Goal: Task Accomplishment & Management: Manage account settings

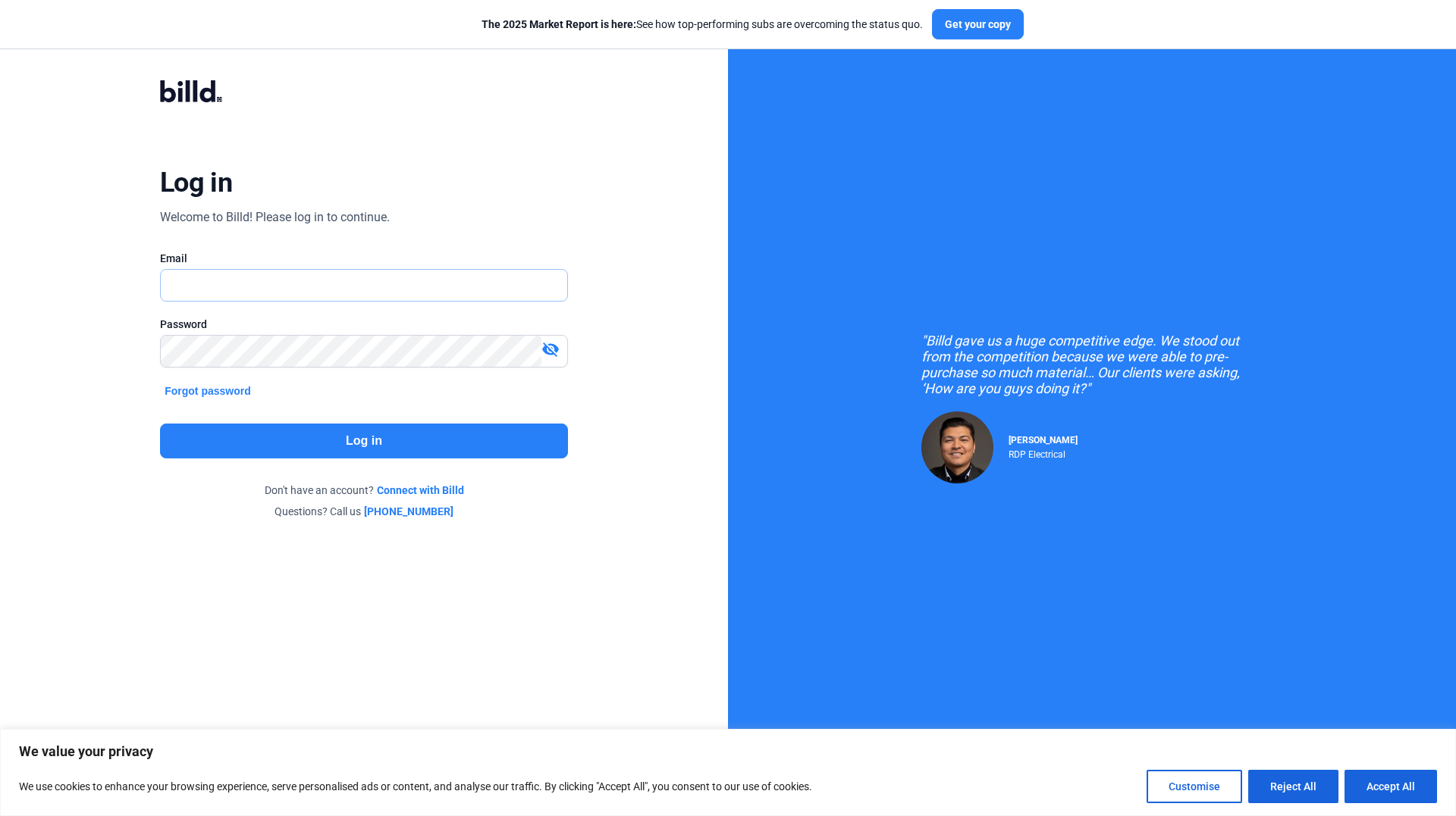
type input "[PERSON_NAME][EMAIL_ADDRESS][DOMAIN_NAME]"
click at [358, 436] on button "Log in" at bounding box center [363, 440] width 408 height 35
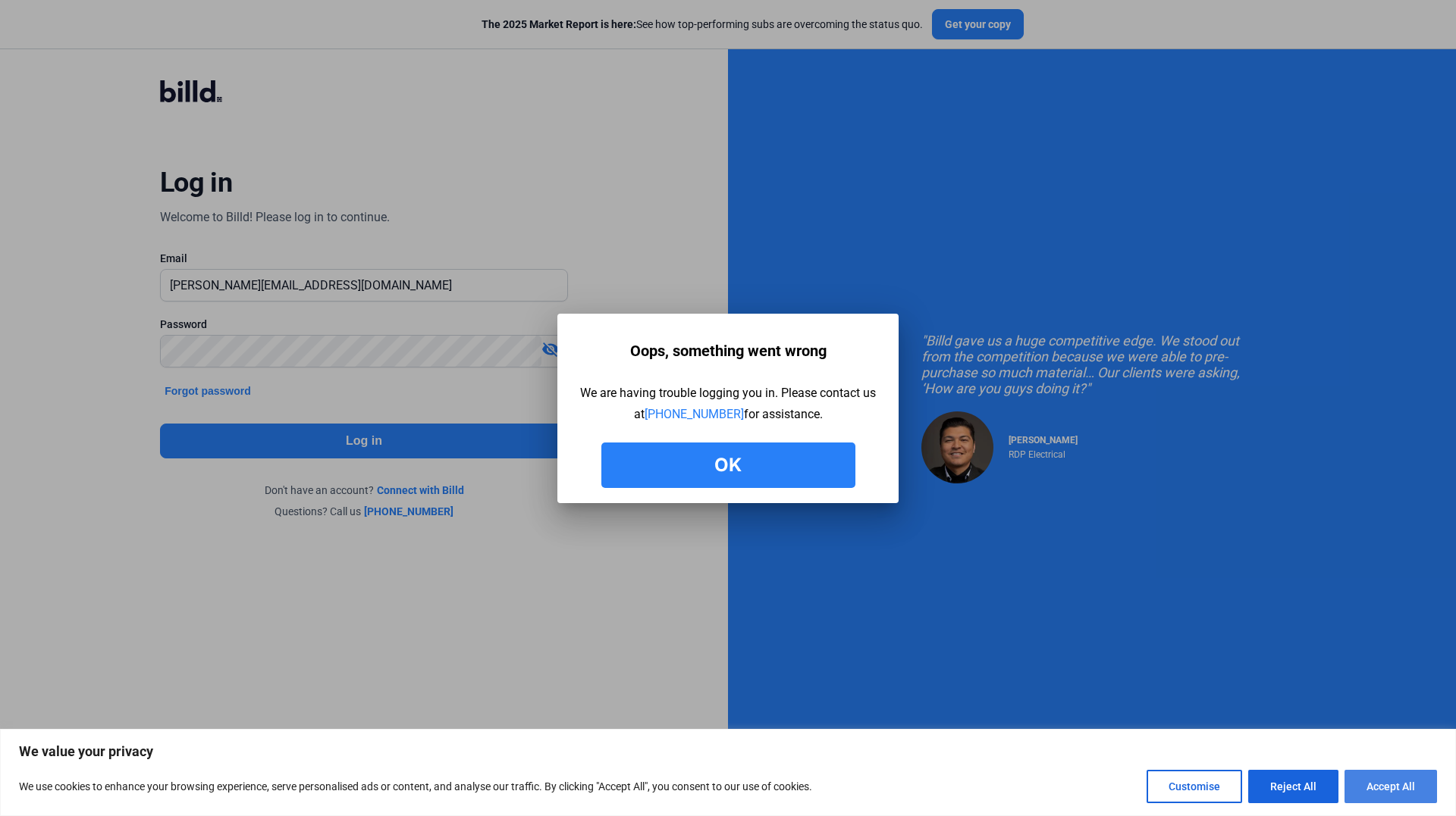
click at [1396, 780] on button "Accept All" at bounding box center [1390, 787] width 92 height 34
checkbox input "true"
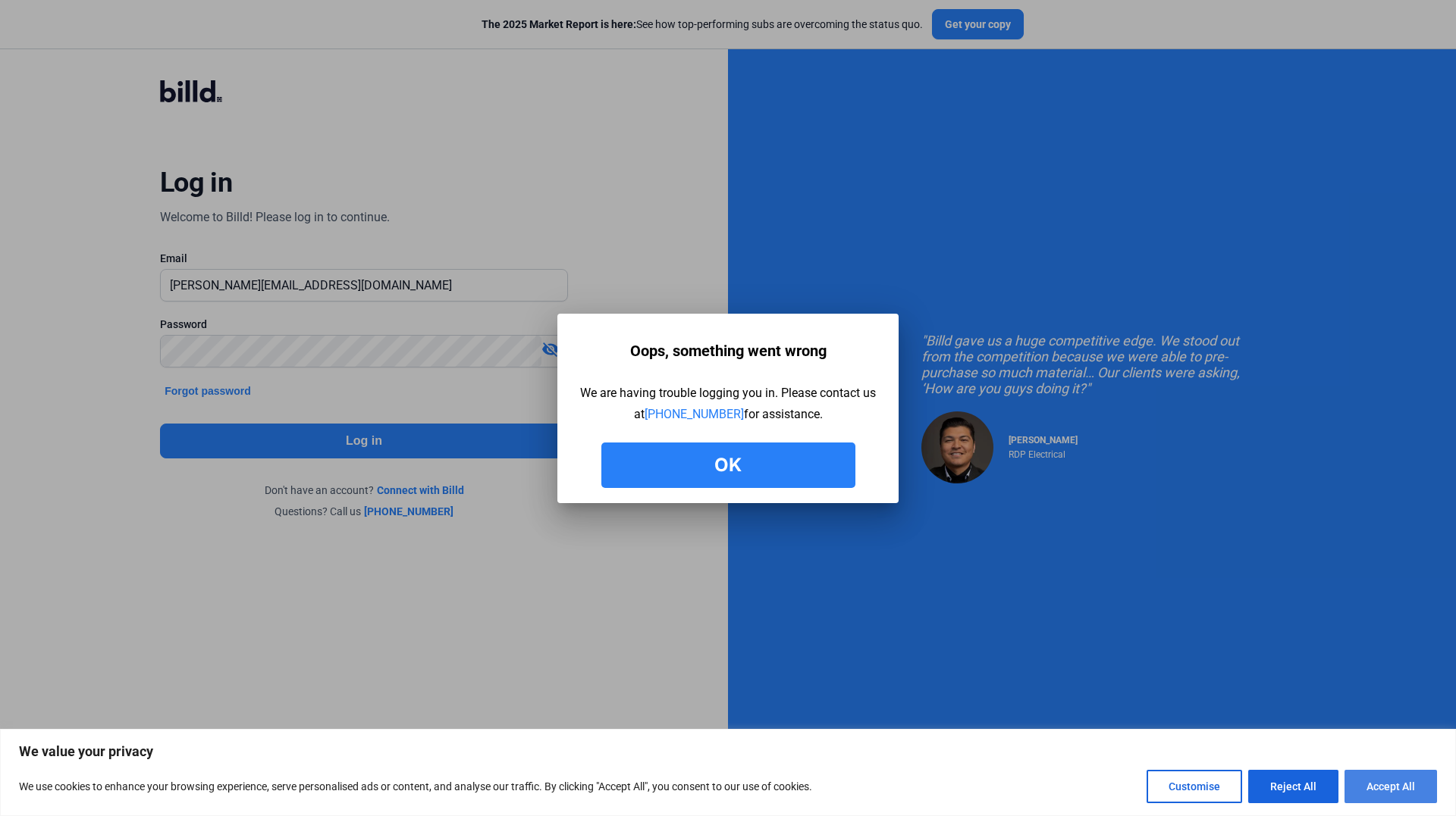
checkbox input "true"
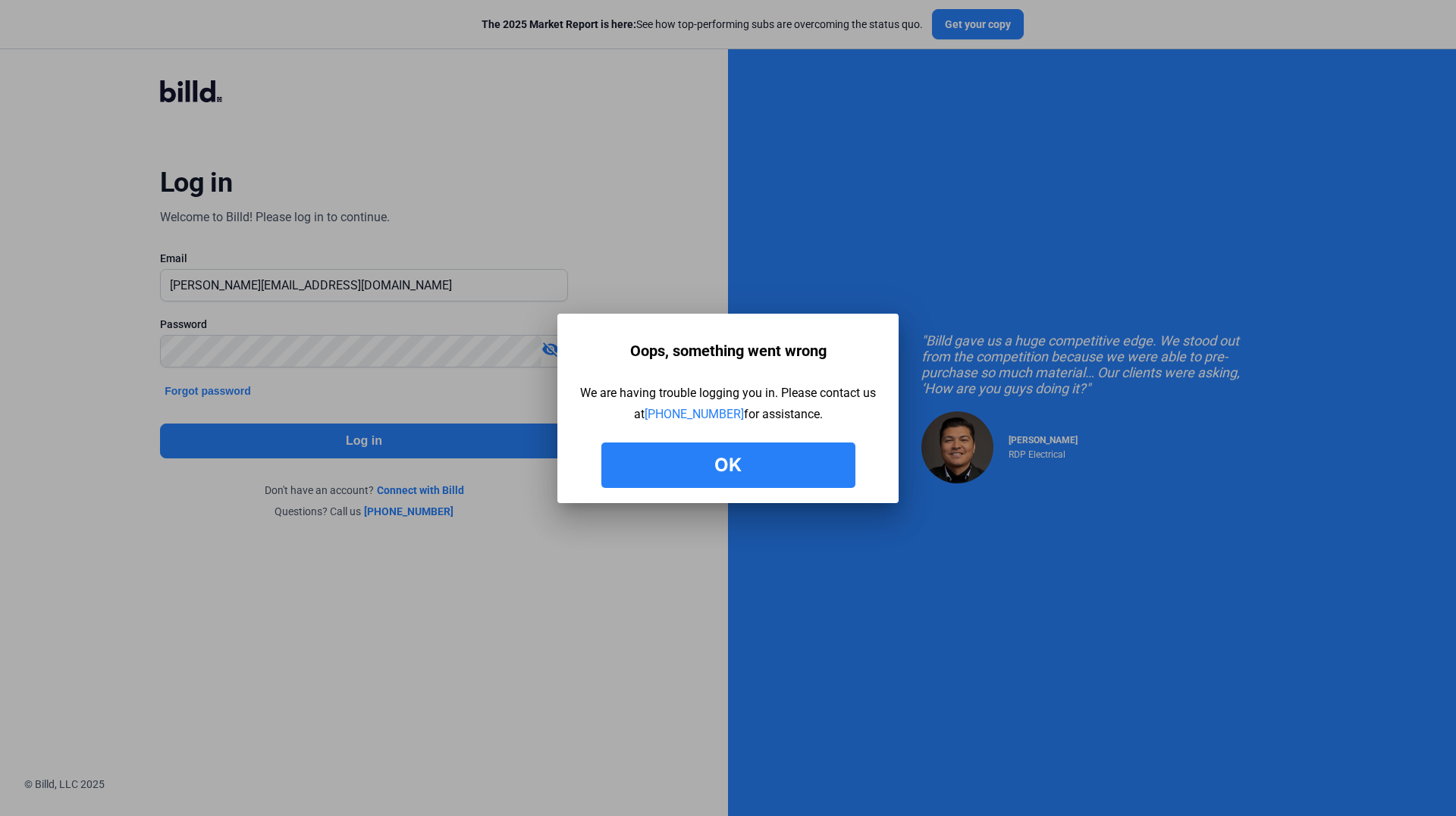
click at [752, 468] on button "Ok" at bounding box center [728, 464] width 254 height 45
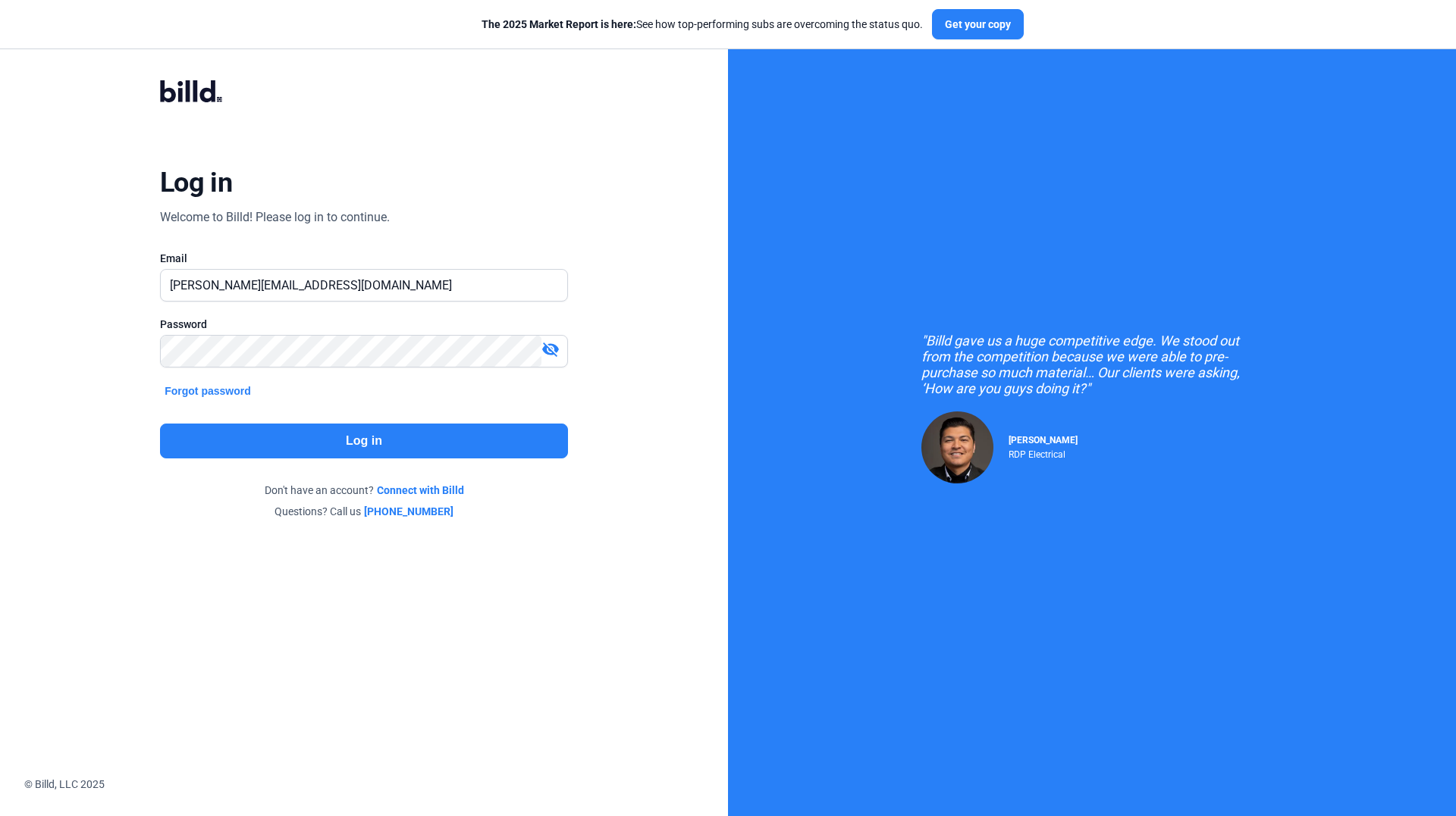
click at [328, 438] on button "Log in" at bounding box center [363, 440] width 408 height 35
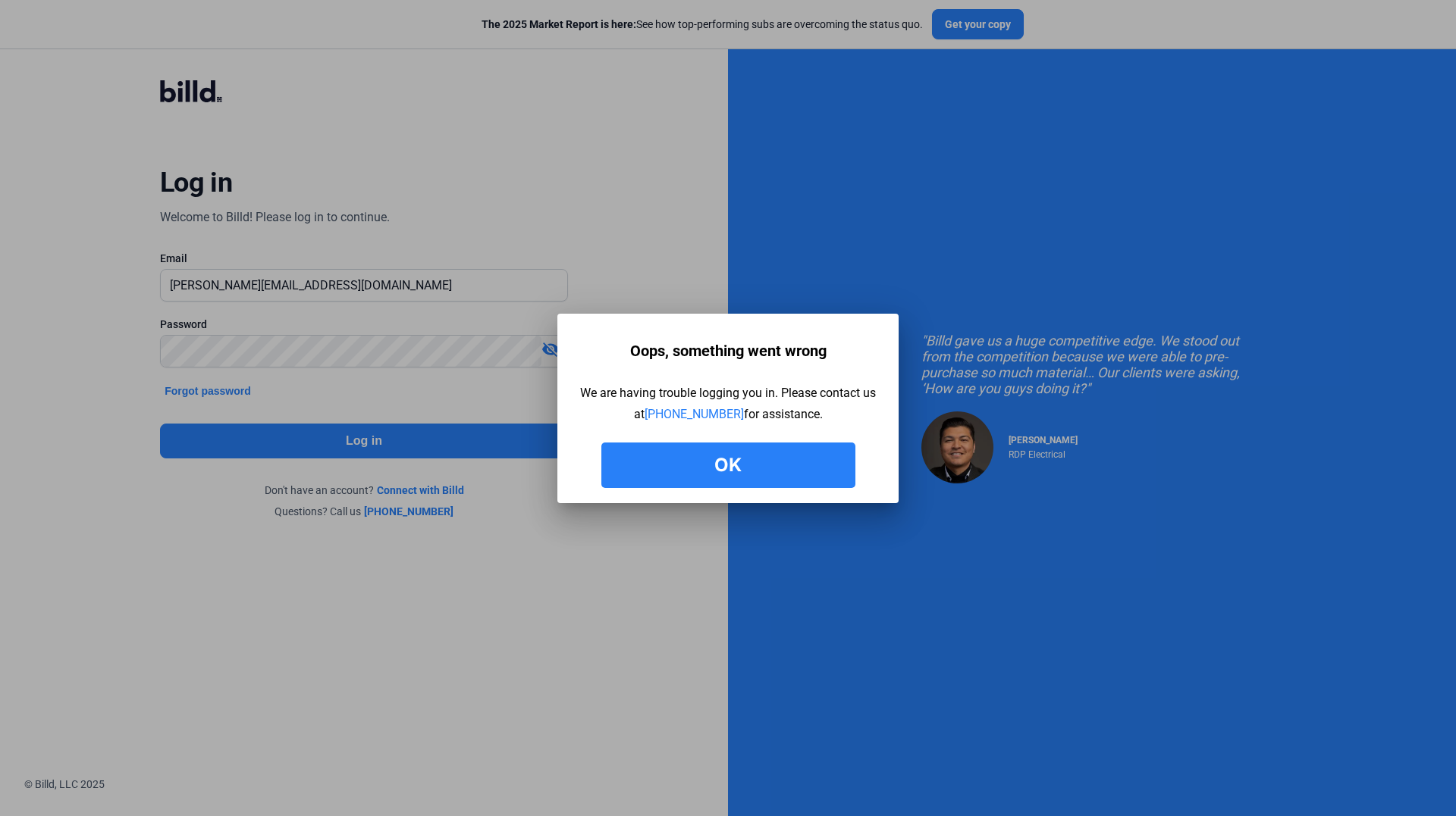
click at [726, 463] on button "Ok" at bounding box center [728, 464] width 254 height 45
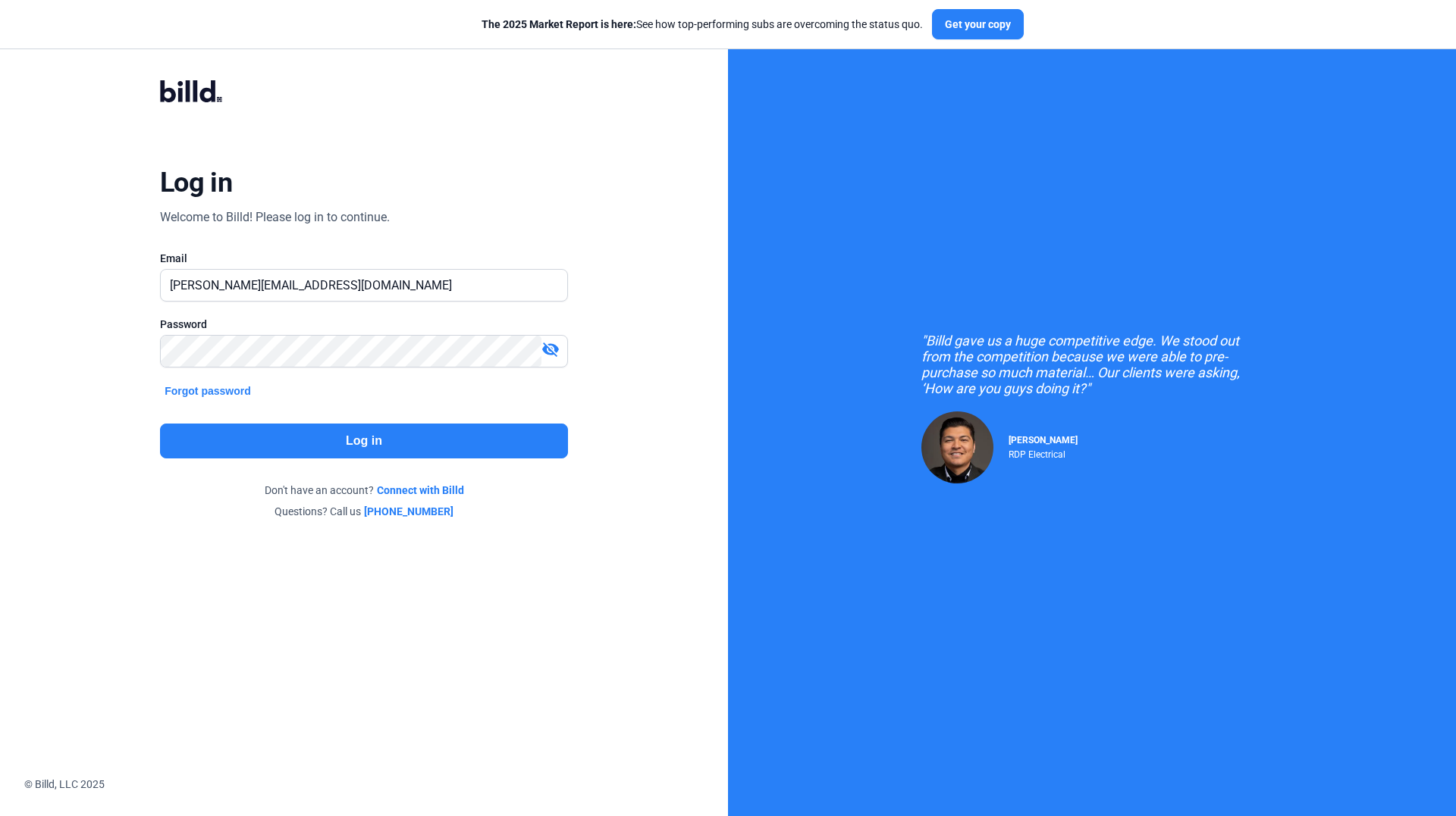
click at [345, 433] on button "Log in" at bounding box center [363, 440] width 408 height 35
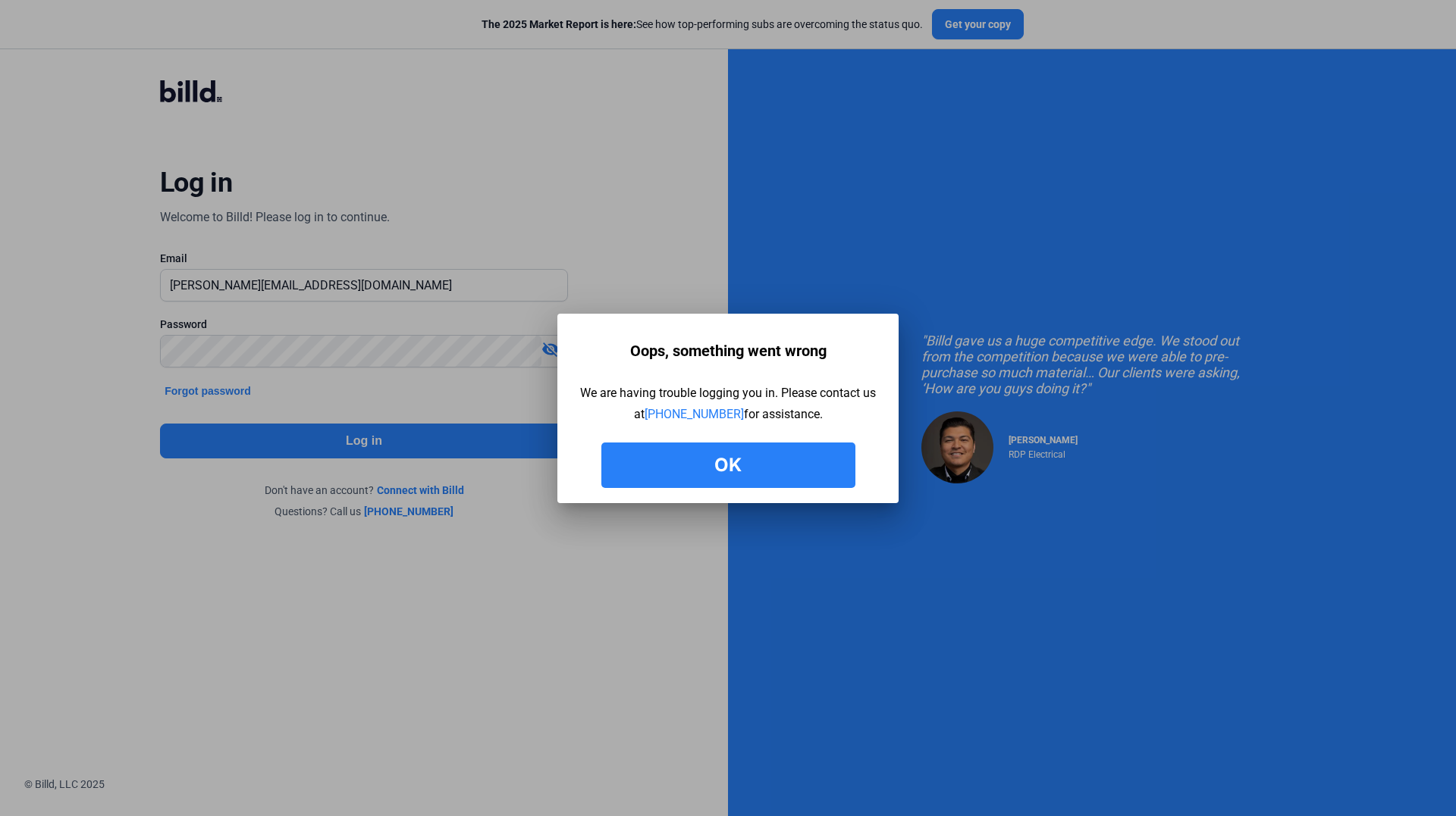
click at [773, 469] on button "Ok" at bounding box center [728, 464] width 254 height 45
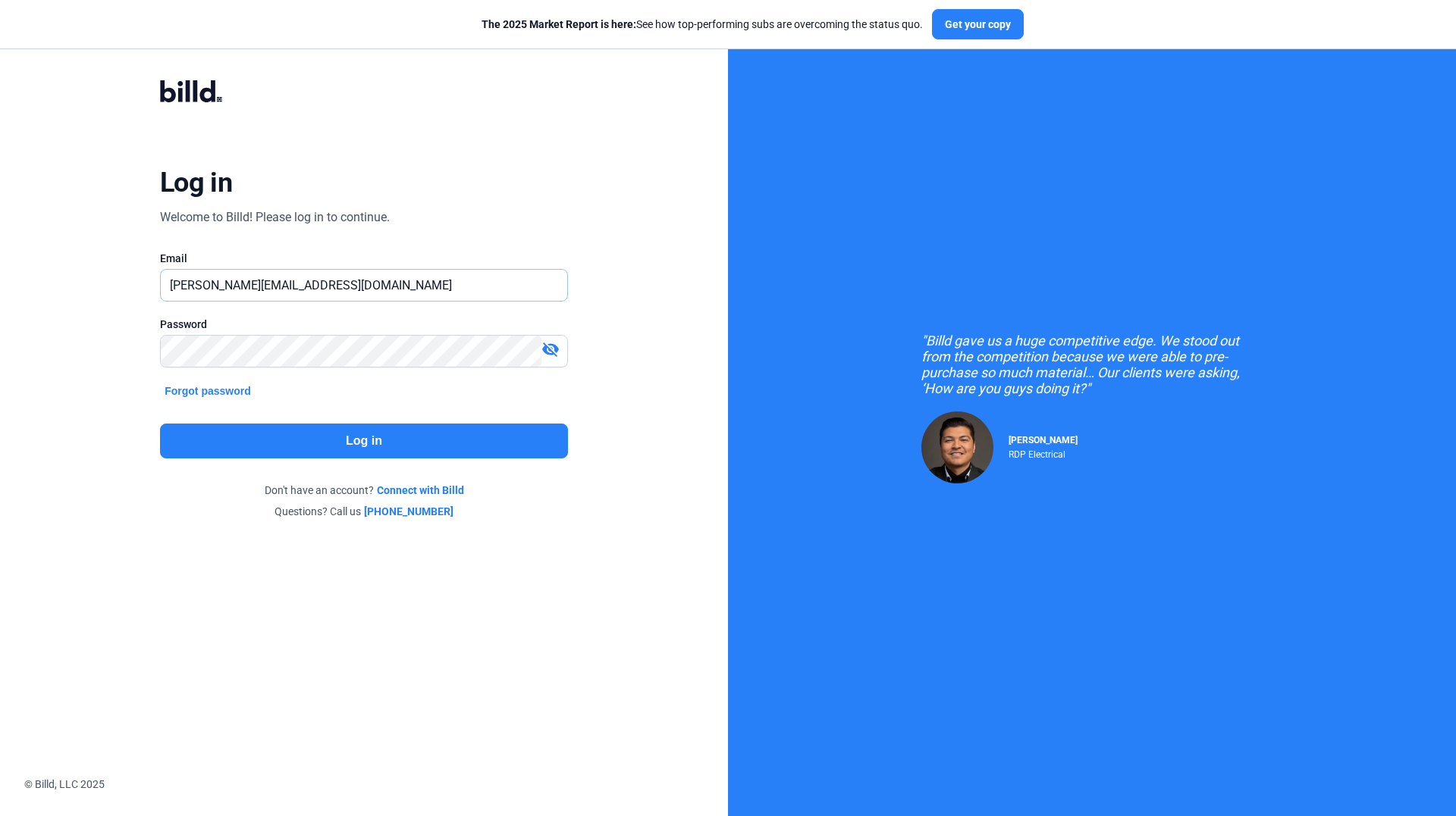
click at [405, 290] on input "[PERSON_NAME][EMAIL_ADDRESS][DOMAIN_NAME]" at bounding box center [355, 285] width 390 height 31
click at [384, 442] on button "Log in" at bounding box center [363, 440] width 408 height 35
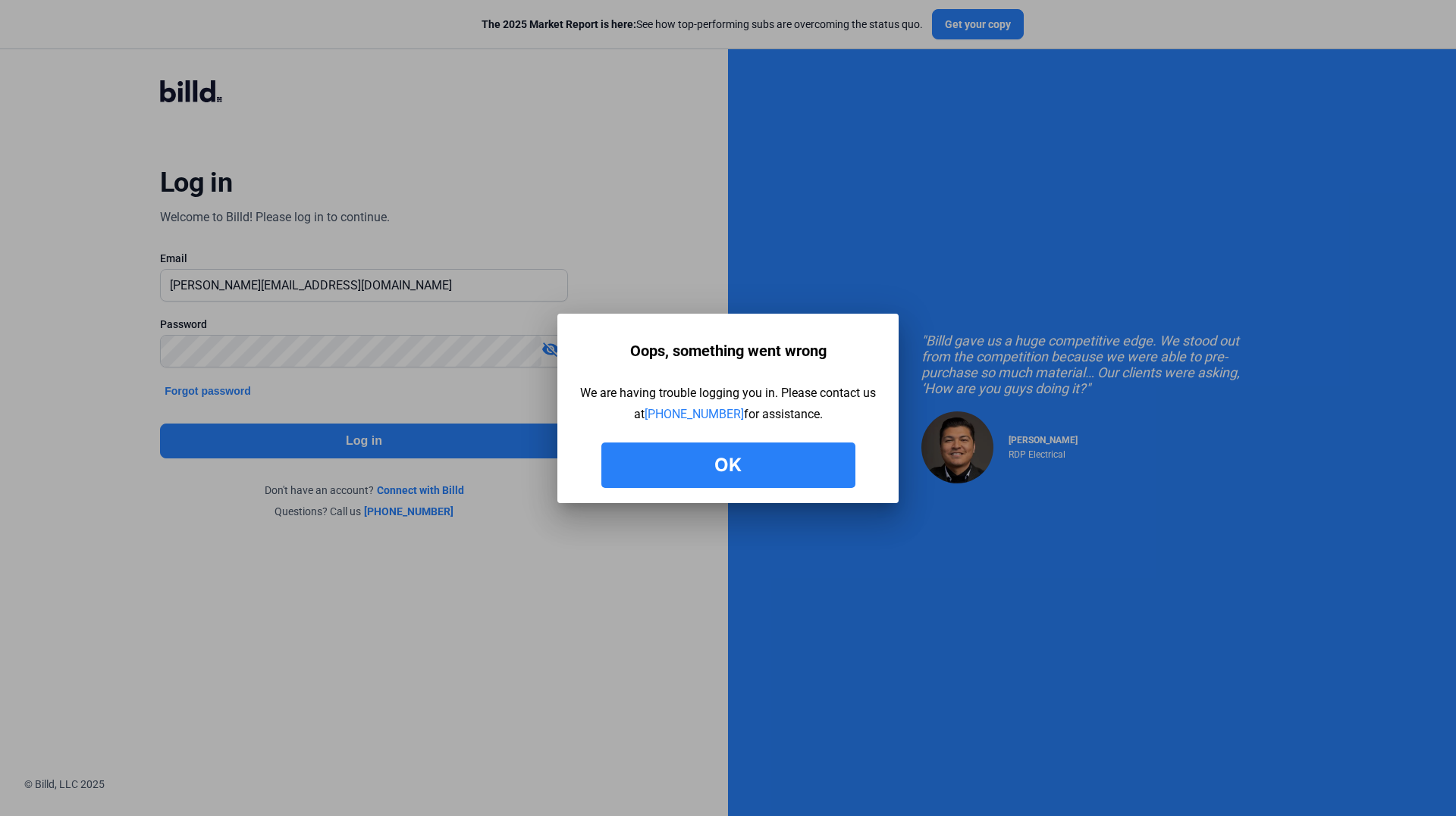
drag, startPoint x: 742, startPoint y: 465, endPoint x: 569, endPoint y: 278, distance: 254.8
click at [732, 448] on button "Ok" at bounding box center [728, 464] width 254 height 45
